Goal: Information Seeking & Learning: Learn about a topic

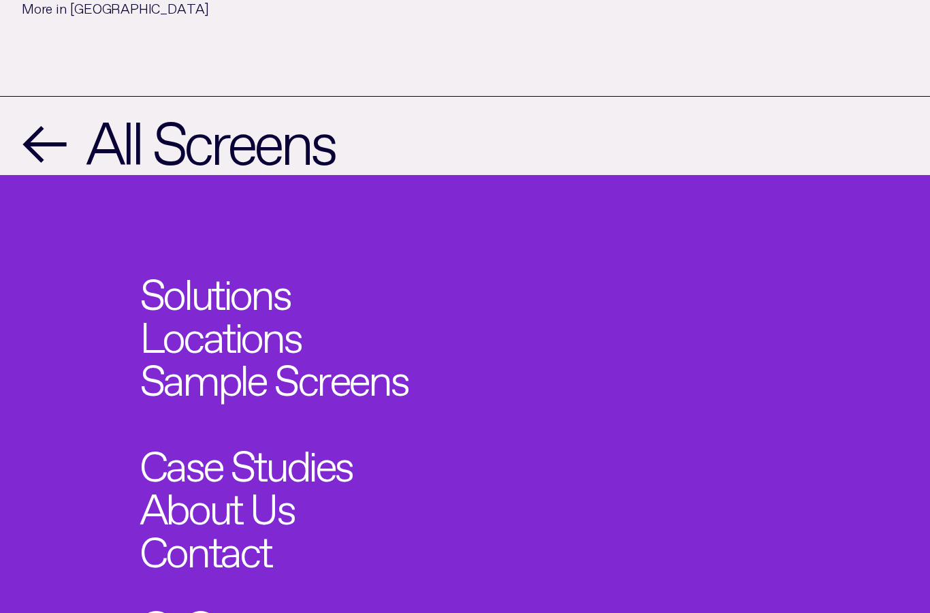
scroll to position [1444, 0]
click at [288, 275] on link "Solutions" at bounding box center [222, 287] width 165 height 47
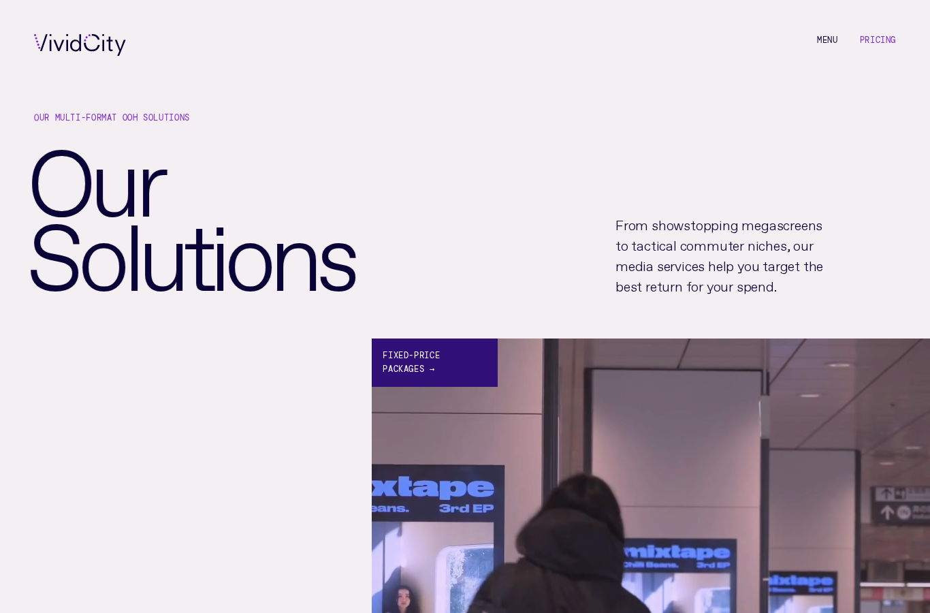
click at [690, 428] on link "Fixed-price Packages →" at bounding box center [651, 617] width 558 height 558
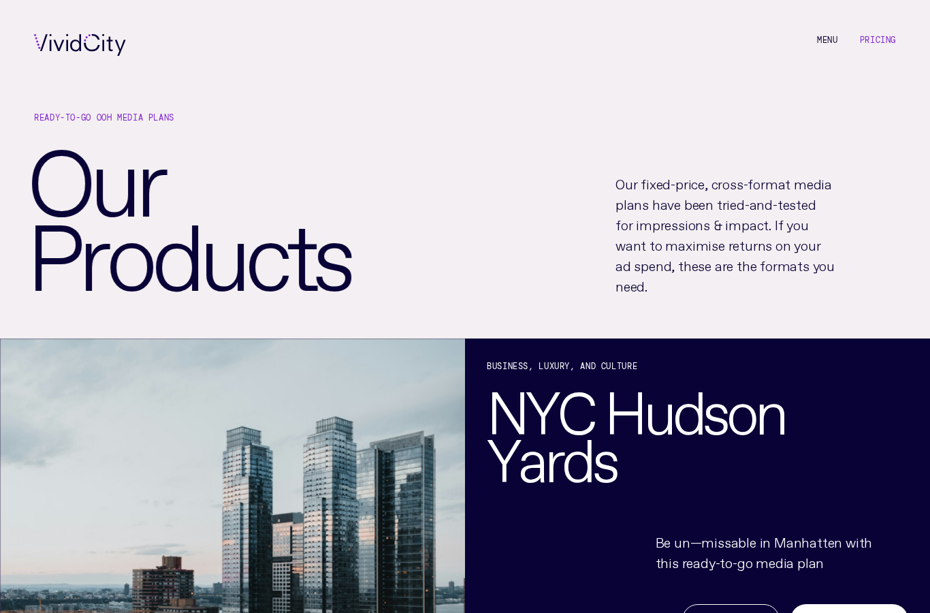
click at [871, 44] on link "Pricing" at bounding box center [878, 40] width 36 height 11
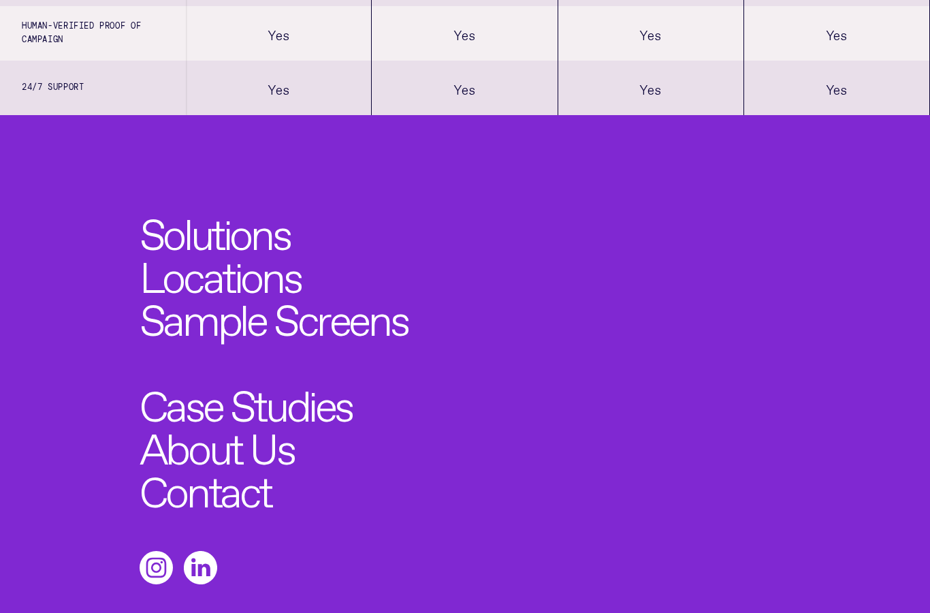
scroll to position [1633, 0]
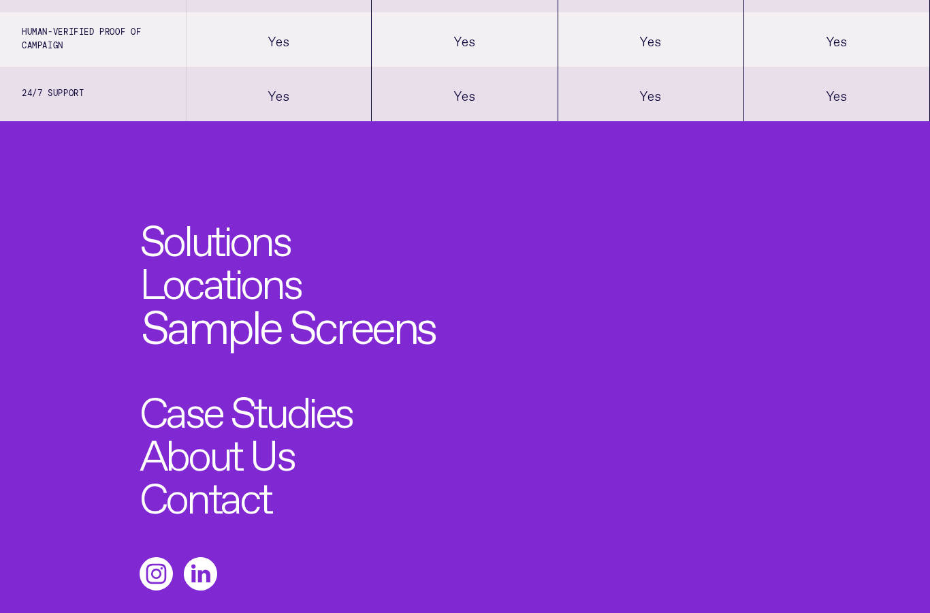
click at [400, 337] on link "Sample Screens" at bounding box center [288, 320] width 295 height 47
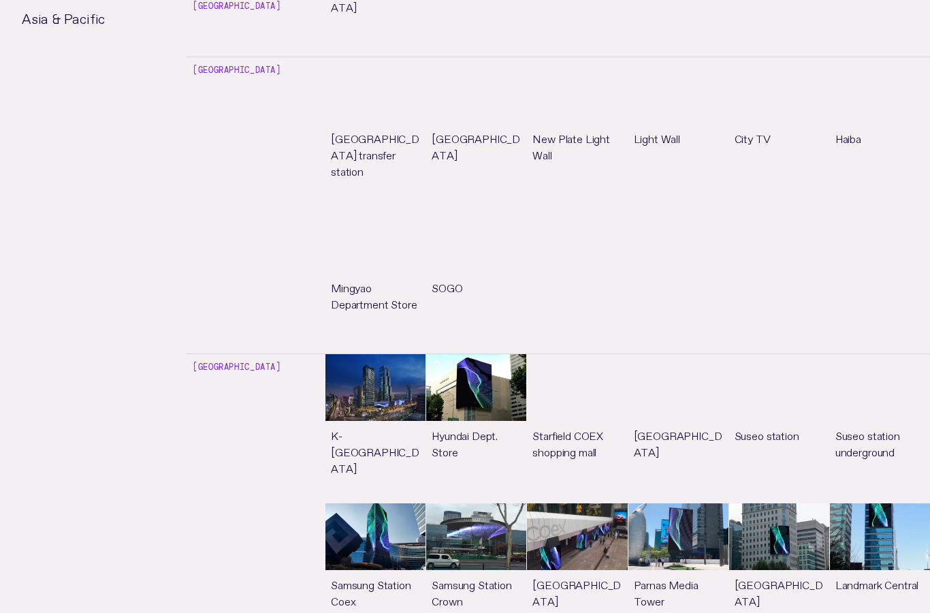
scroll to position [3588, 0]
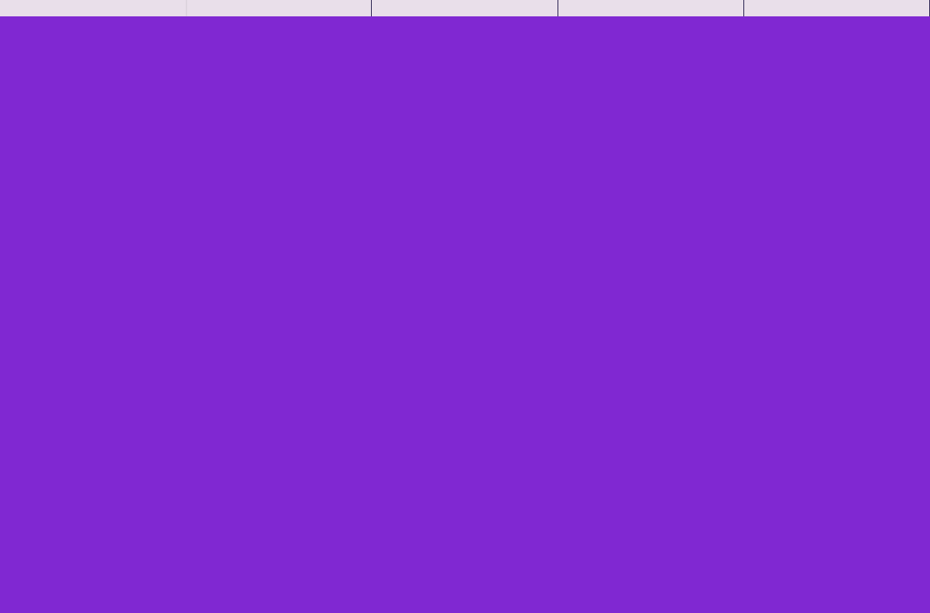
scroll to position [1688, 0]
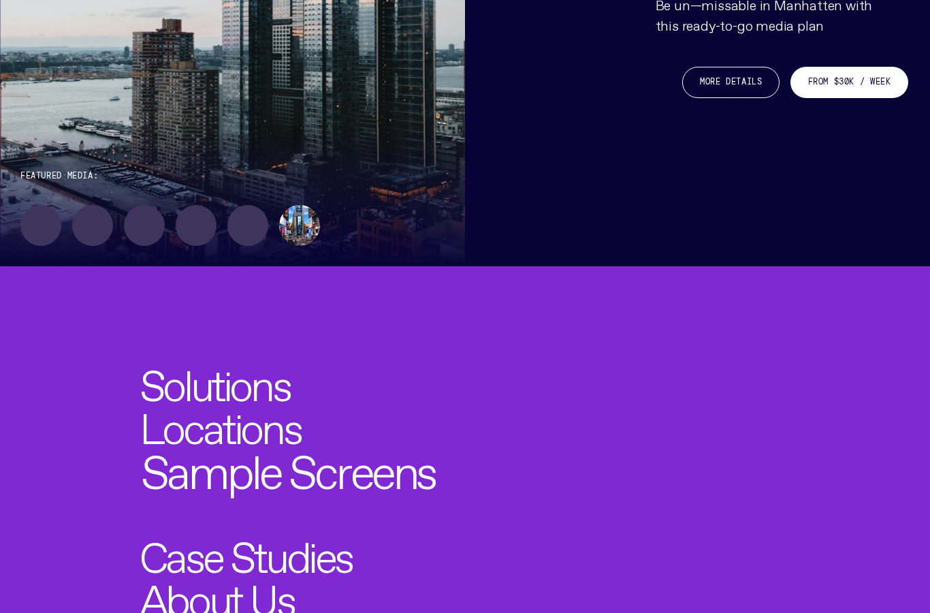
scroll to position [775, 0]
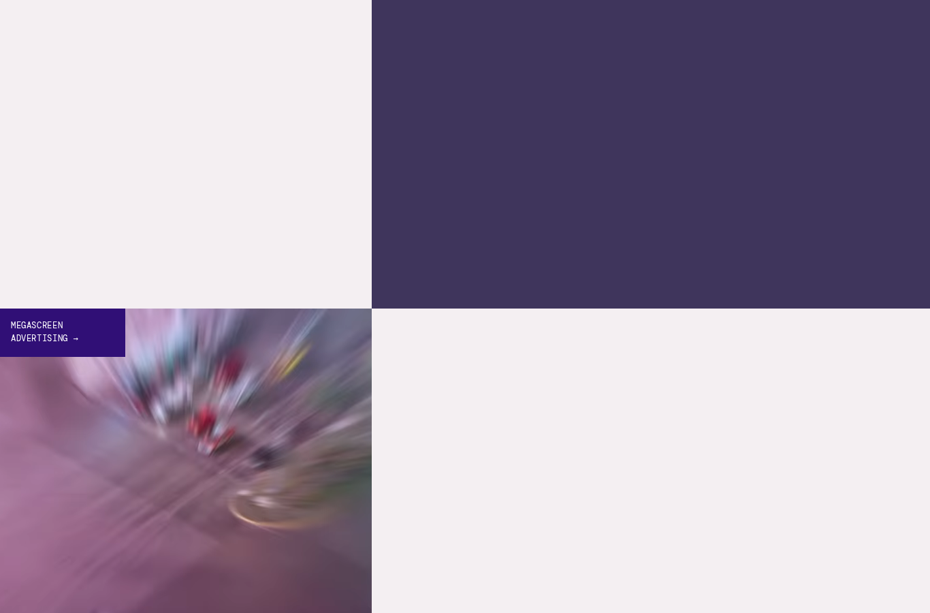
scroll to position [678, 0]
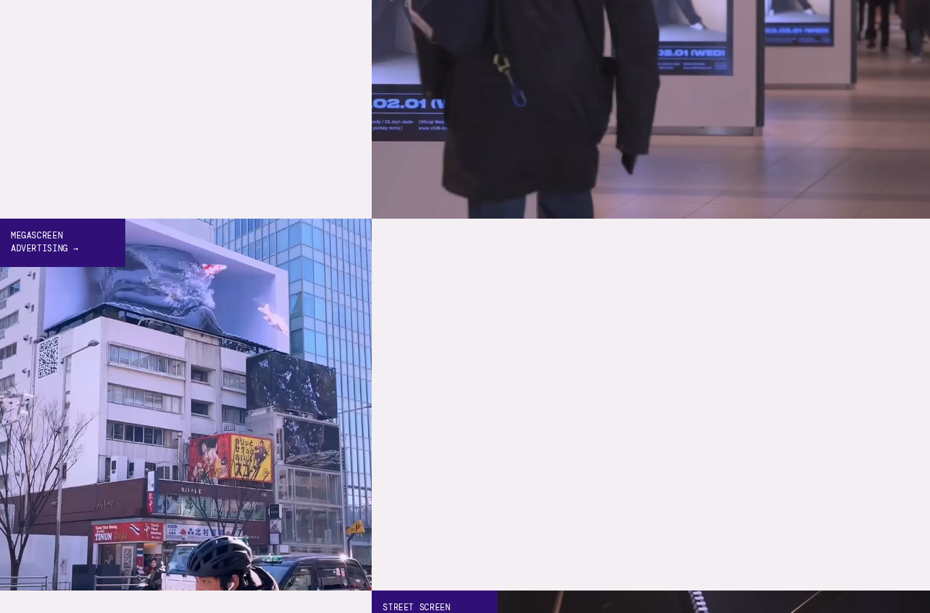
click at [212, 444] on link "Megascreen Advertising →" at bounding box center [186, 405] width 372 height 372
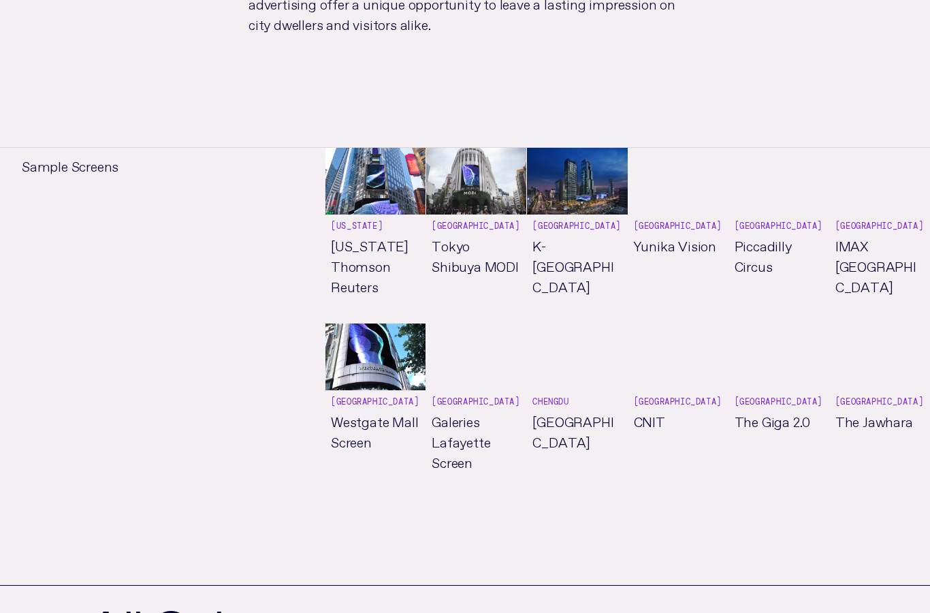
scroll to position [863, 0]
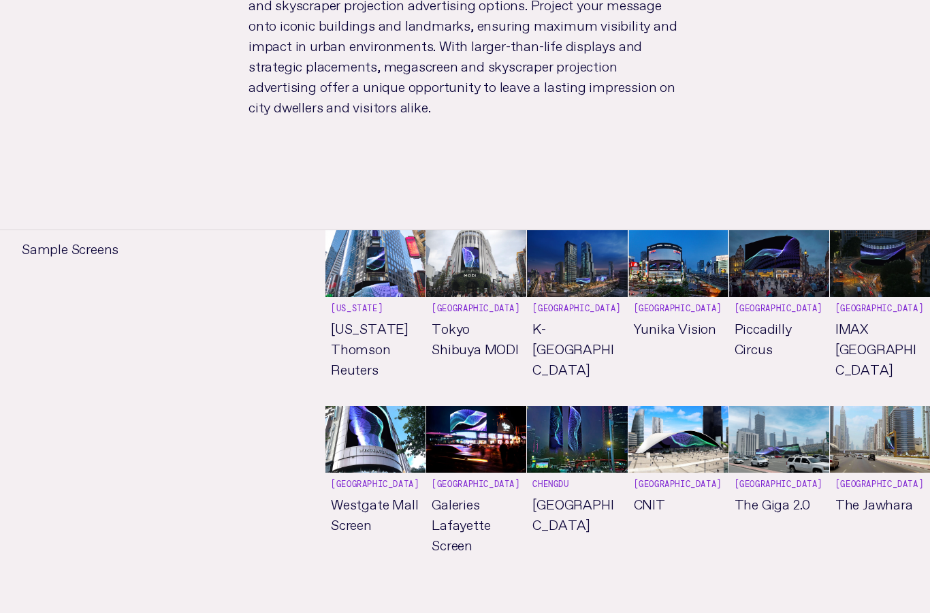
click at [582, 279] on link "See more" at bounding box center [577, 317] width 100 height 175
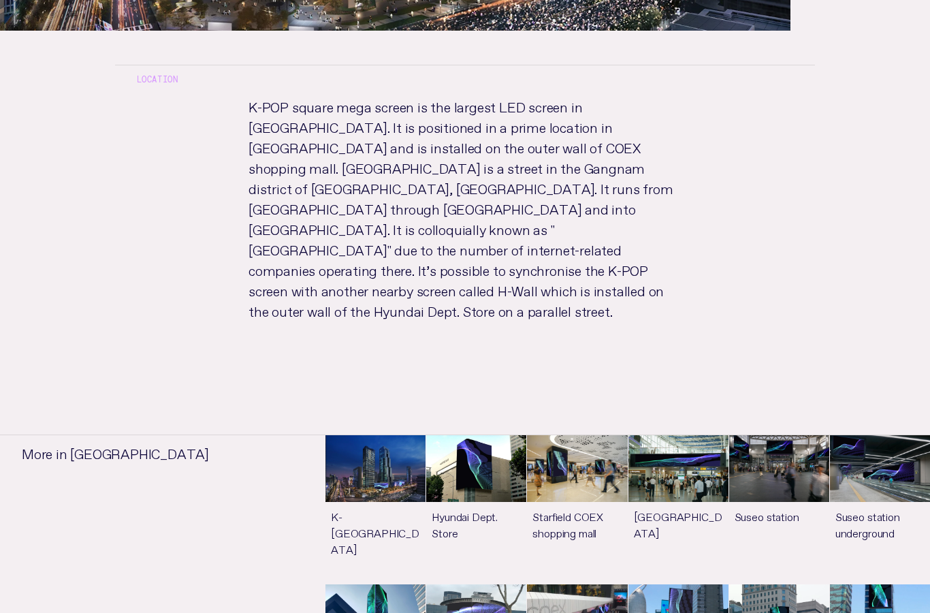
scroll to position [722, 0]
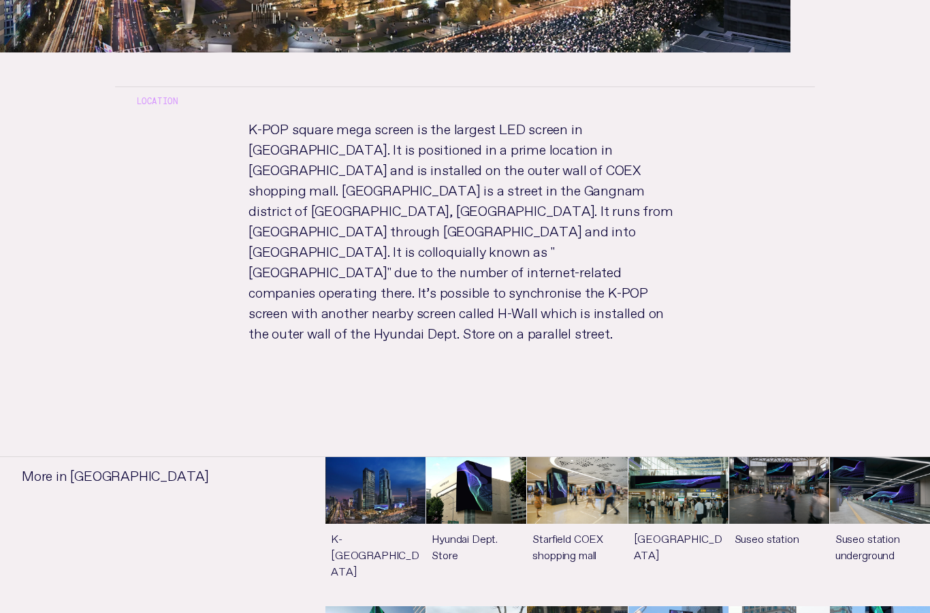
click at [694, 457] on link "See more" at bounding box center [678, 531] width 100 height 148
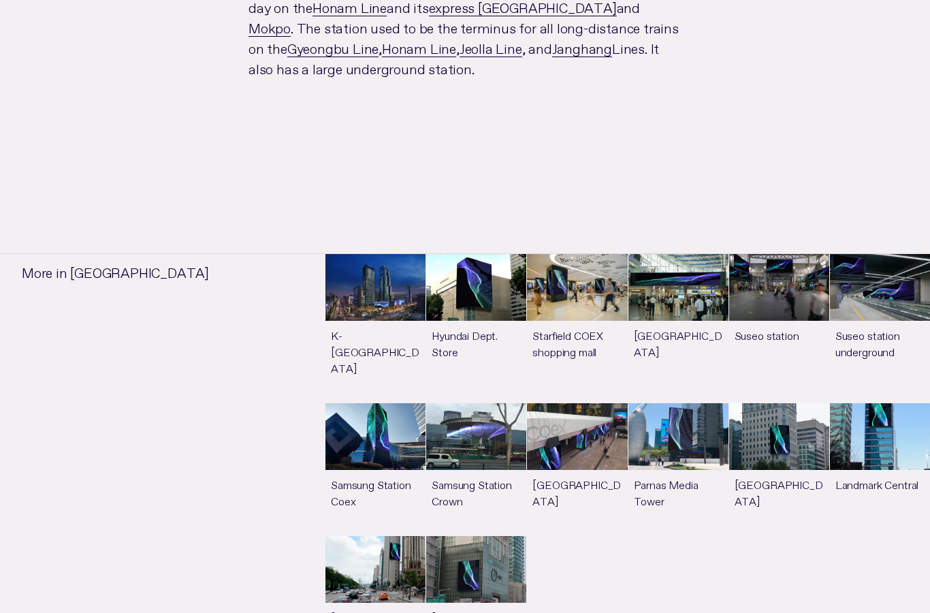
scroll to position [929, 0]
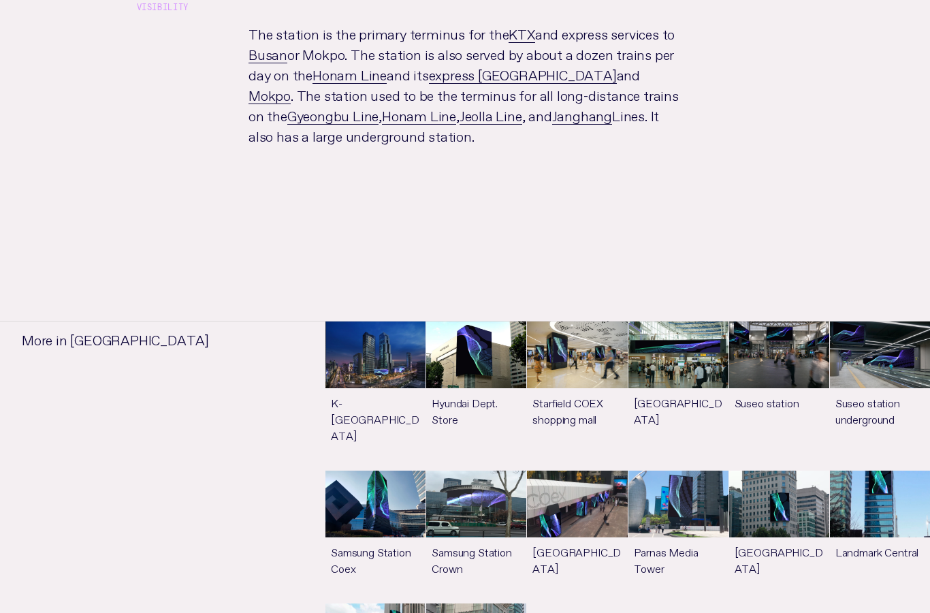
click at [804, 358] on link "See more" at bounding box center [779, 396] width 100 height 148
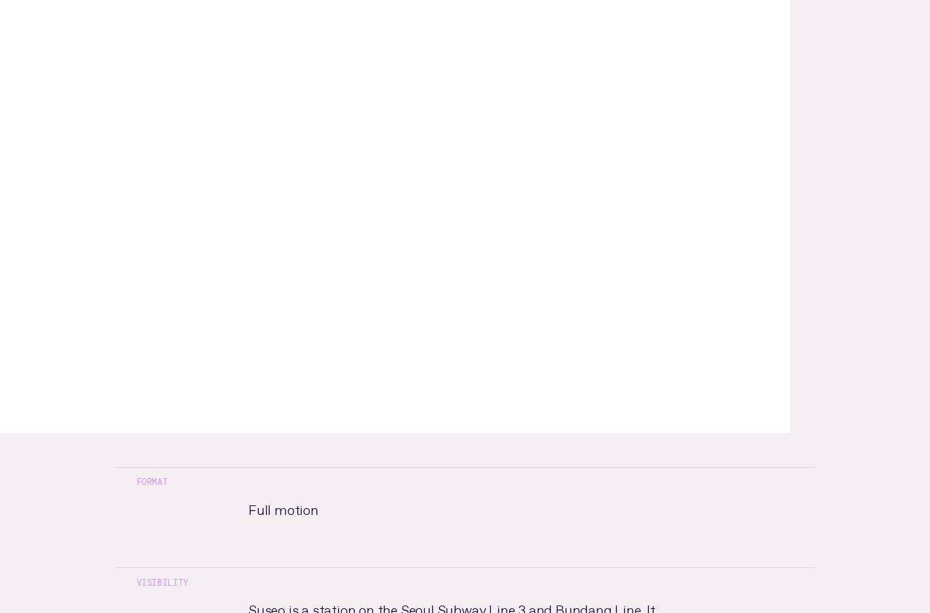
scroll to position [523, 0]
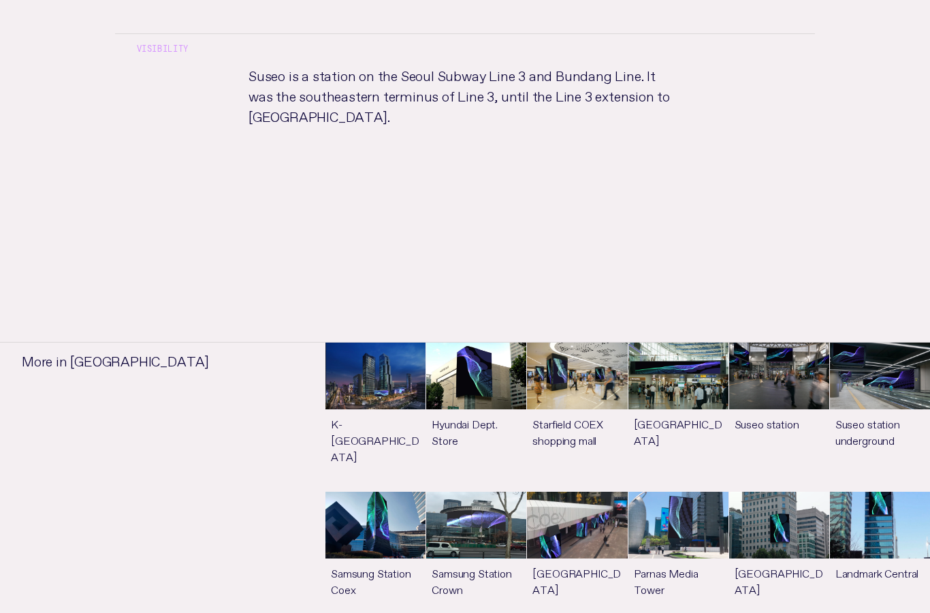
click at [889, 396] on link "See more" at bounding box center [880, 417] width 100 height 148
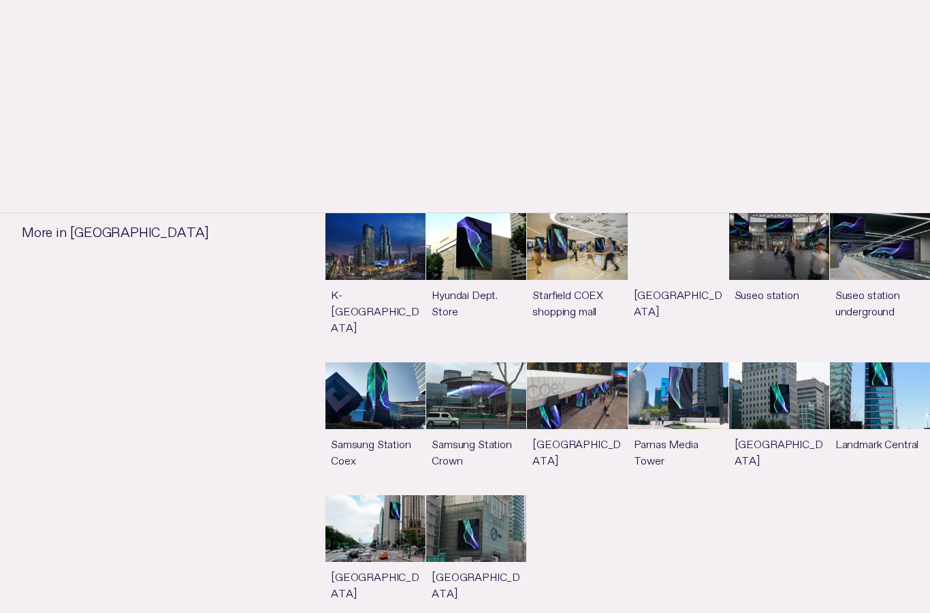
scroll to position [1005, 0]
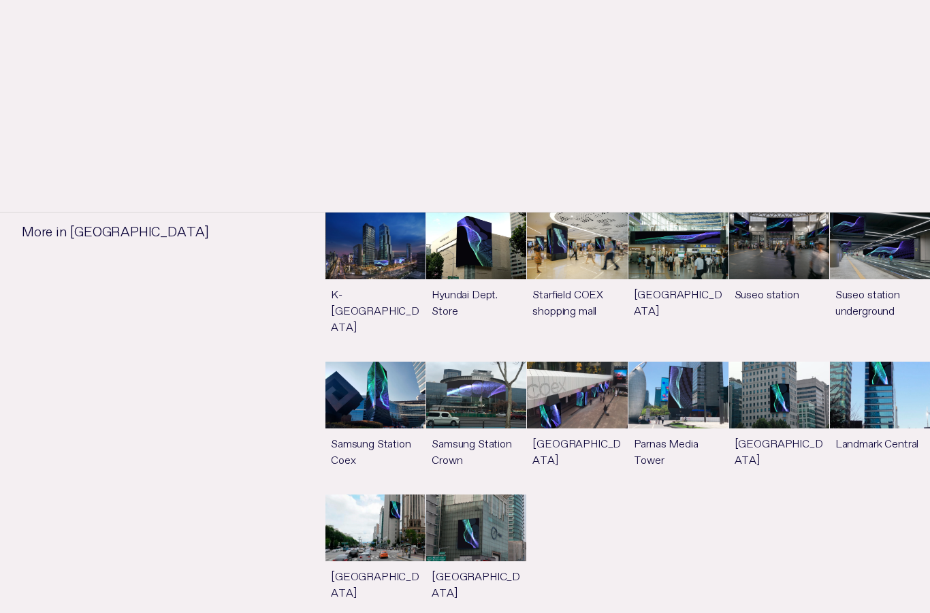
click at [585, 253] on link "See more" at bounding box center [577, 287] width 100 height 148
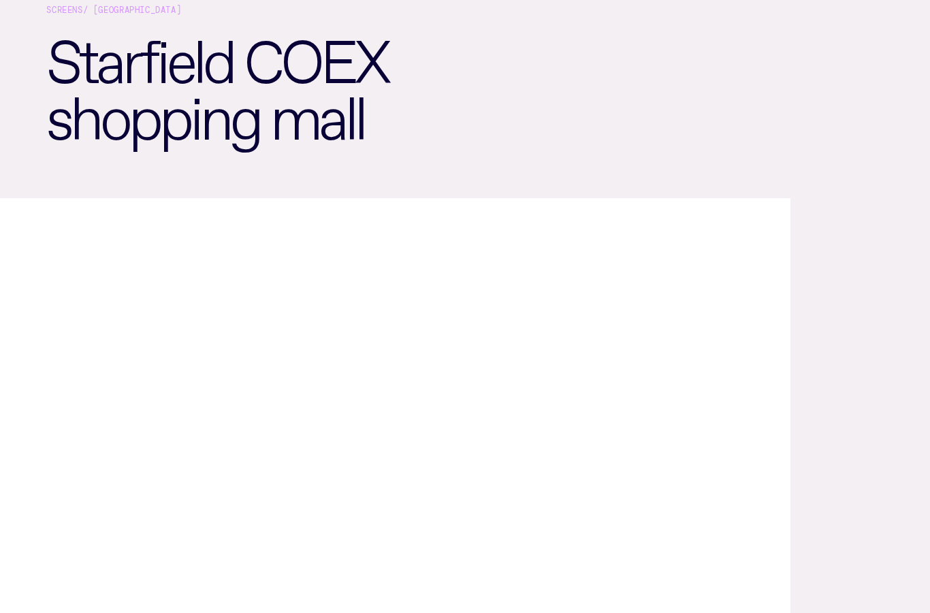
scroll to position [131, 0]
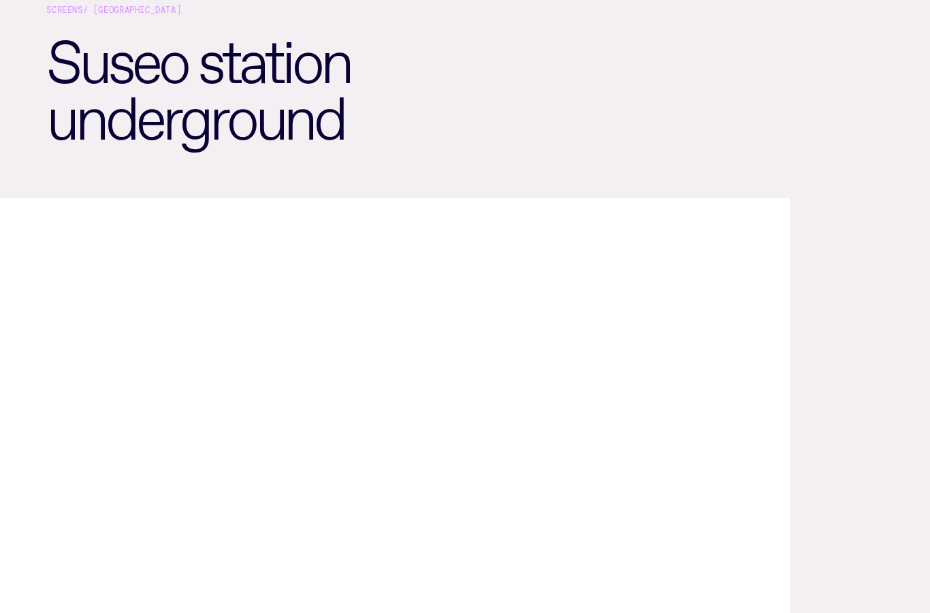
scroll to position [1060, 0]
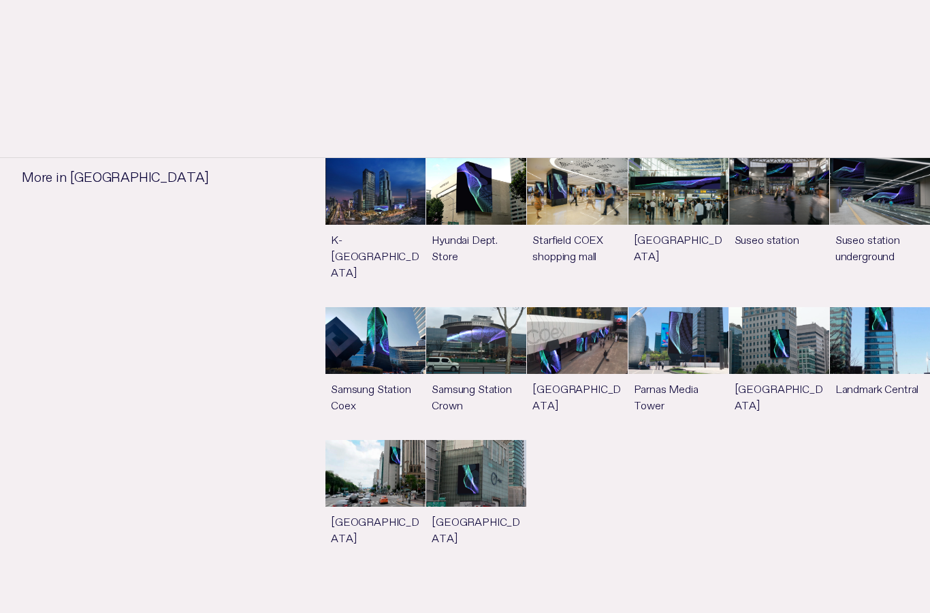
click at [693, 200] on link "See more" at bounding box center [678, 232] width 100 height 148
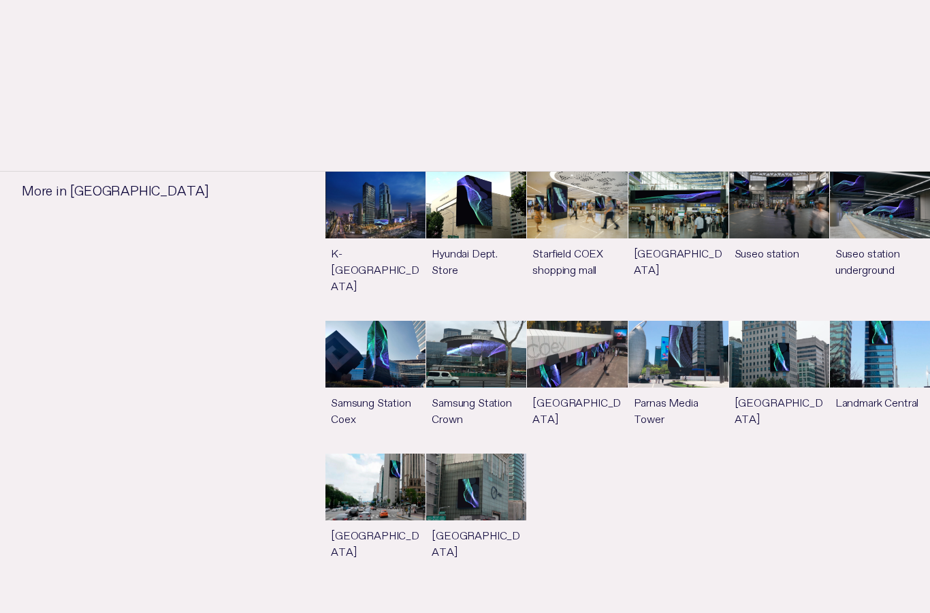
scroll to position [976, 0]
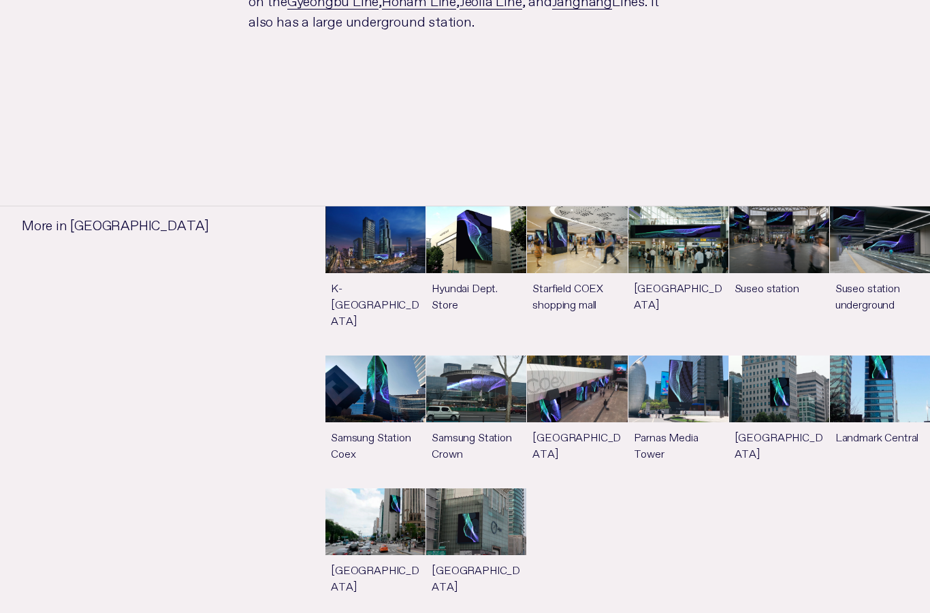
click at [475, 391] on link "See more" at bounding box center [476, 421] width 100 height 132
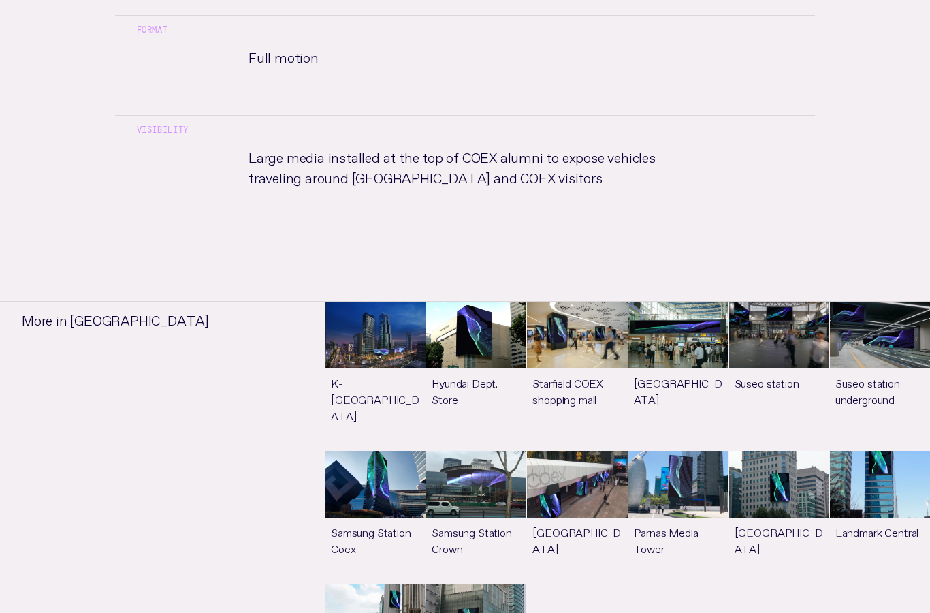
scroll to position [824, 0]
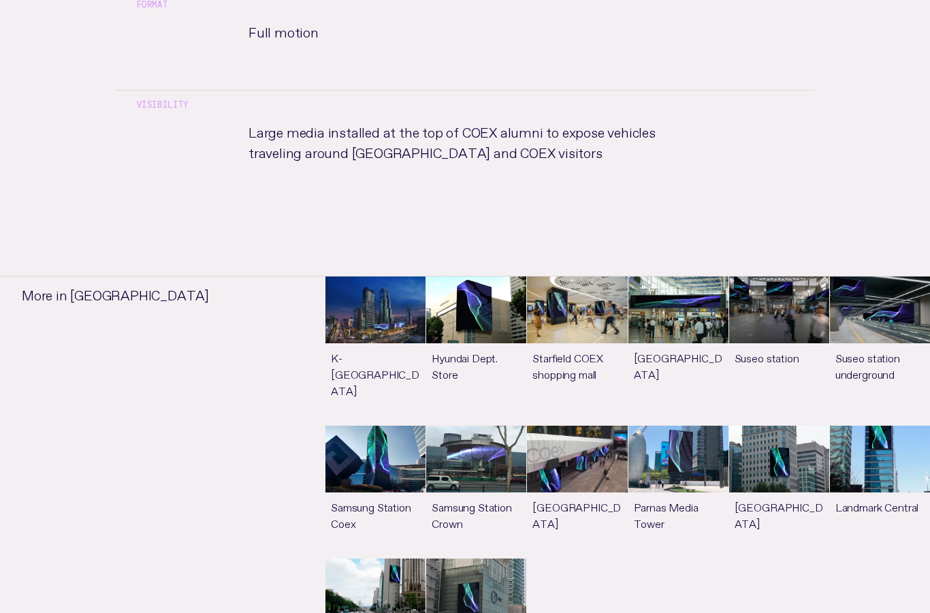
click at [869, 449] on link "See more" at bounding box center [880, 491] width 100 height 132
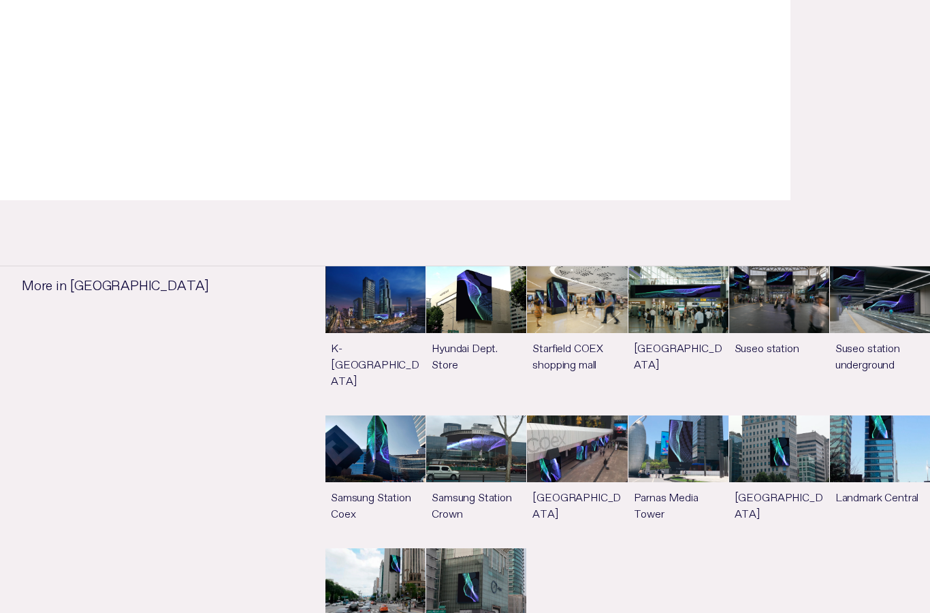
scroll to position [526, 0]
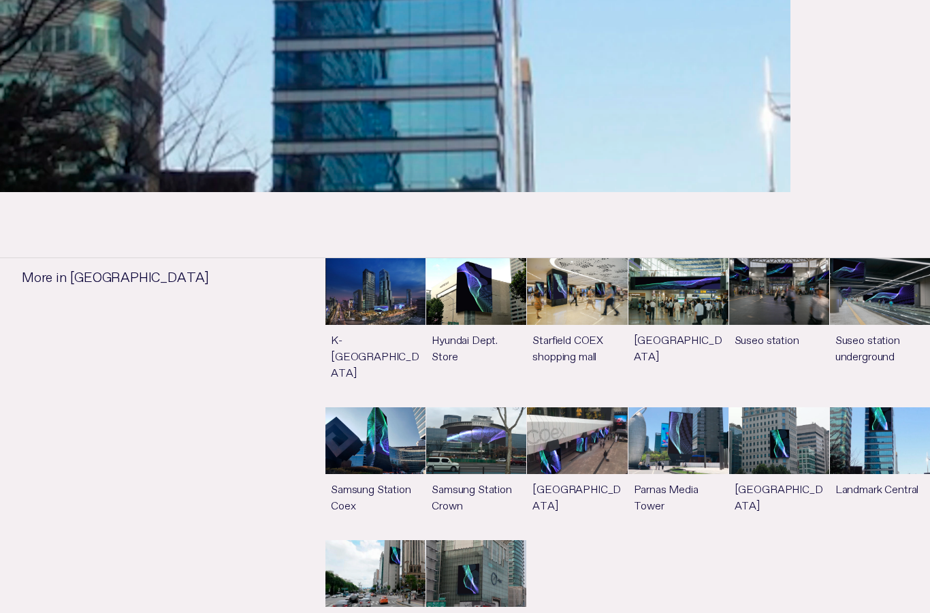
click at [590, 438] on link "See more" at bounding box center [577, 473] width 100 height 132
